Goal: Transaction & Acquisition: Purchase product/service

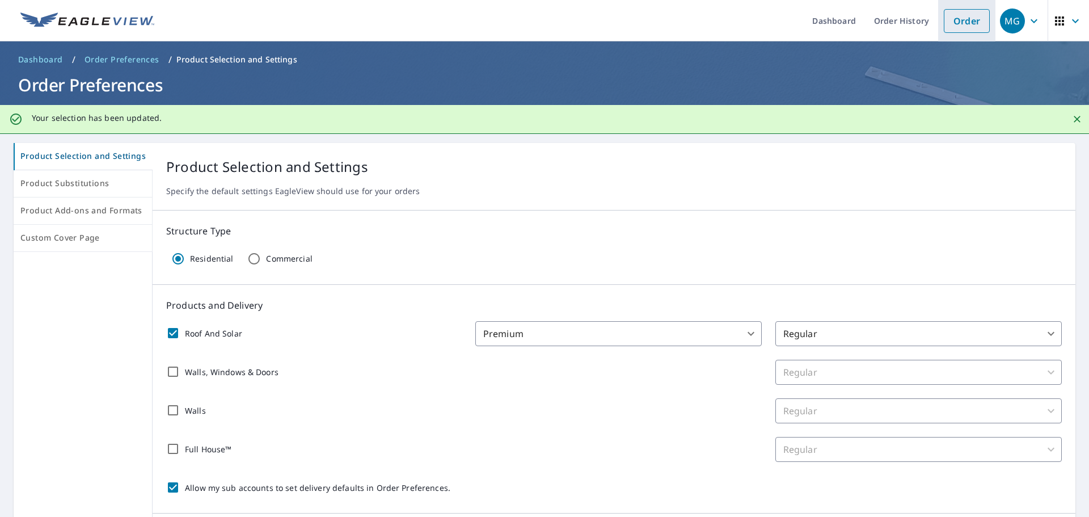
click at [949, 29] on link "Order" at bounding box center [967, 21] width 46 height 24
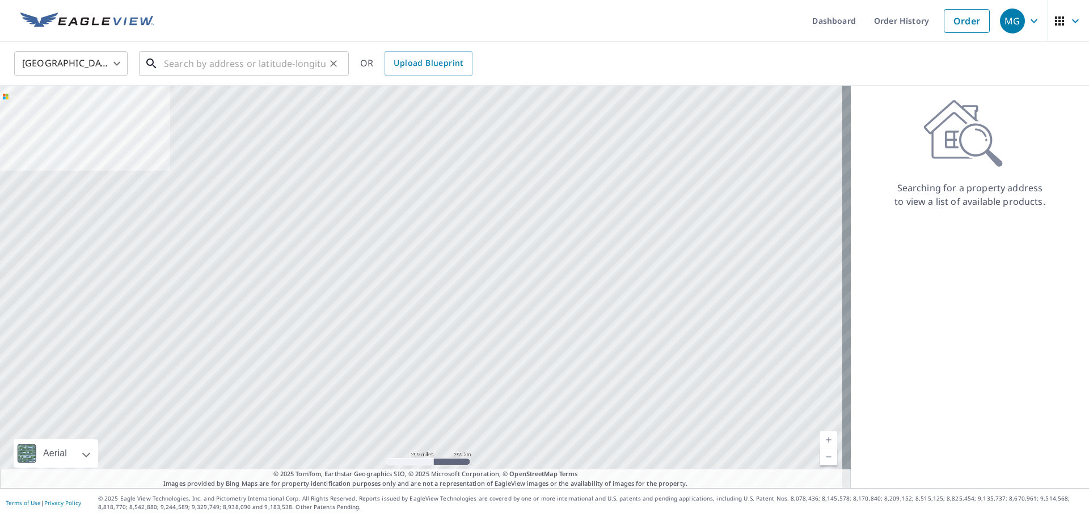
click at [267, 64] on input "text" at bounding box center [245, 64] width 162 height 32
paste input "[STREET_ADDRESS]"
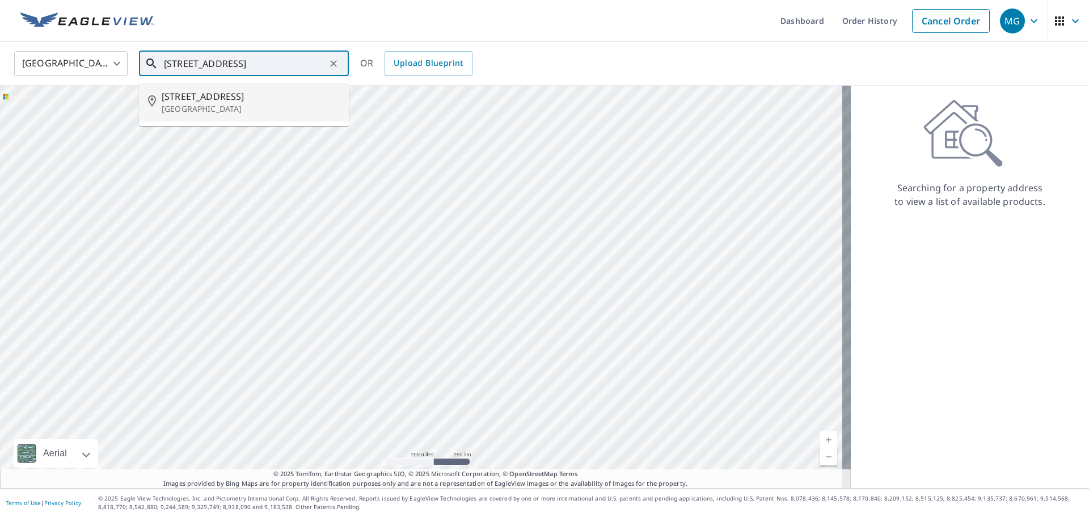
click at [255, 98] on span "[STREET_ADDRESS]" at bounding box center [251, 97] width 178 height 14
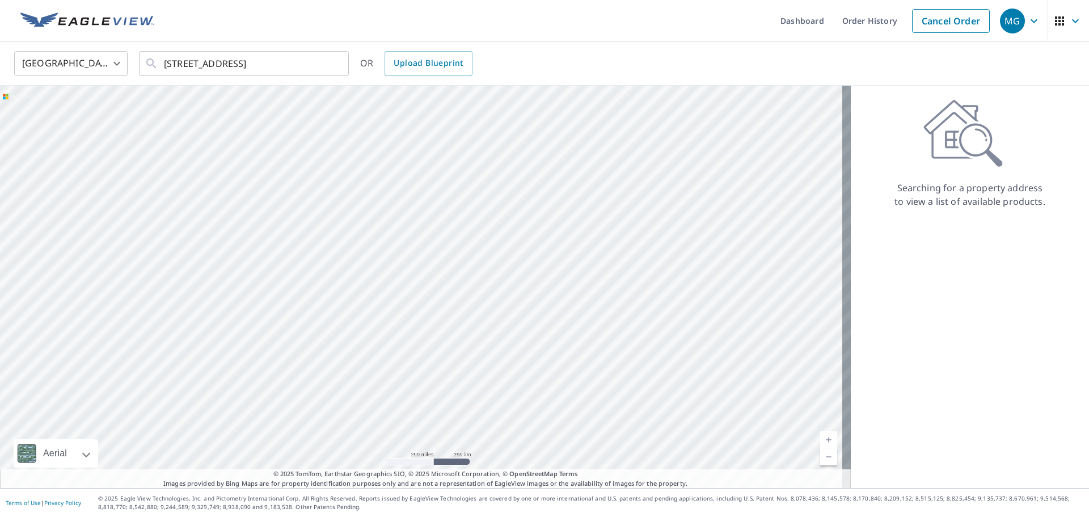
type input "[STREET_ADDRESS]"
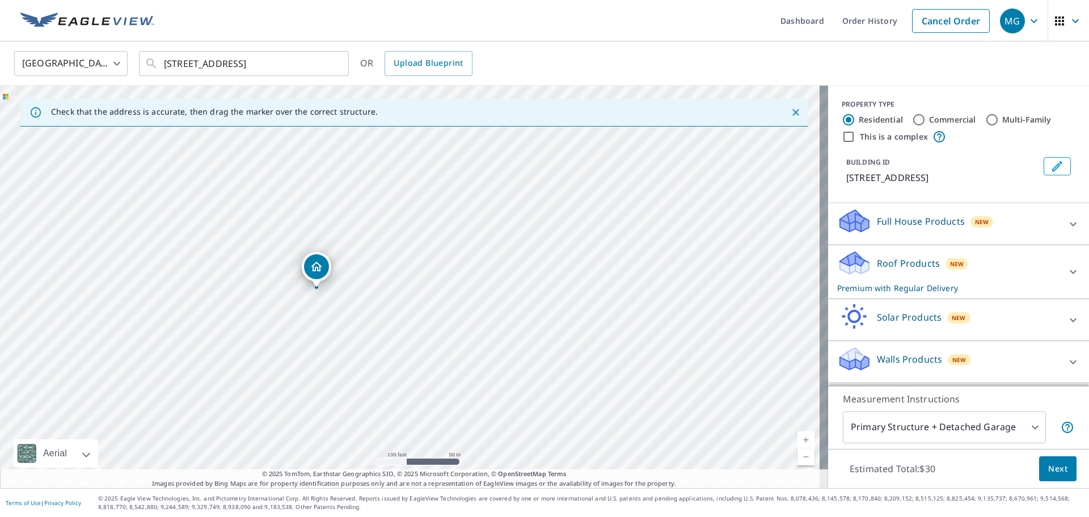
drag, startPoint x: 659, startPoint y: 319, endPoint x: 792, endPoint y: 317, distance: 132.8
click at [792, 317] on div "[STREET_ADDRESS]" at bounding box center [414, 287] width 828 height 402
drag, startPoint x: 701, startPoint y: 314, endPoint x: 452, endPoint y: 330, distance: 250.2
click at [452, 330] on div "[STREET_ADDRESS]" at bounding box center [414, 287] width 828 height 402
drag, startPoint x: 608, startPoint y: 318, endPoint x: 513, endPoint y: 311, distance: 94.4
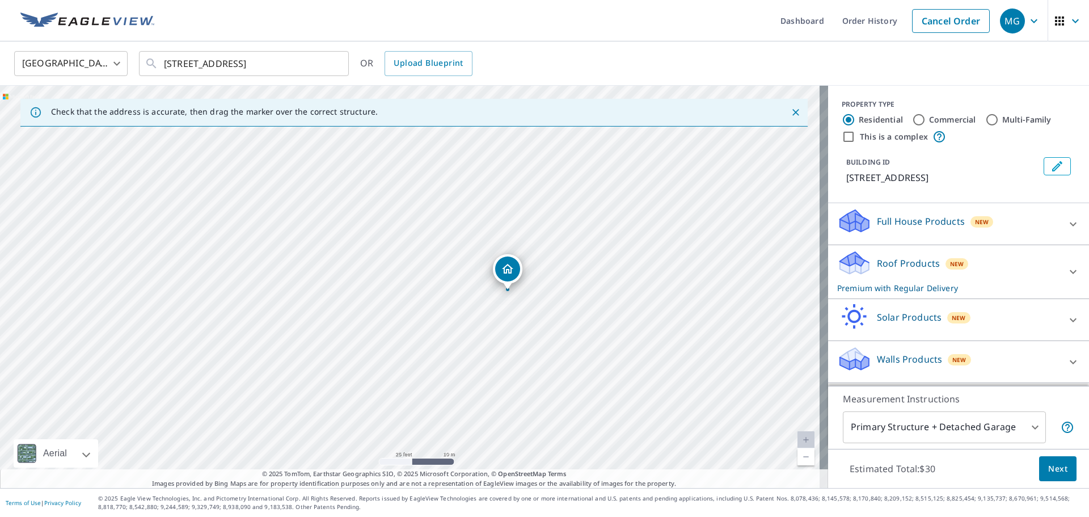
click at [513, 311] on div "[STREET_ADDRESS]" at bounding box center [414, 287] width 828 height 402
click at [401, 176] on div "[STREET_ADDRESS]" at bounding box center [414, 287] width 828 height 402
click at [414, 191] on div "[STREET_ADDRESS]" at bounding box center [414, 287] width 828 height 402
